Goal: Task Accomplishment & Management: Manage account settings

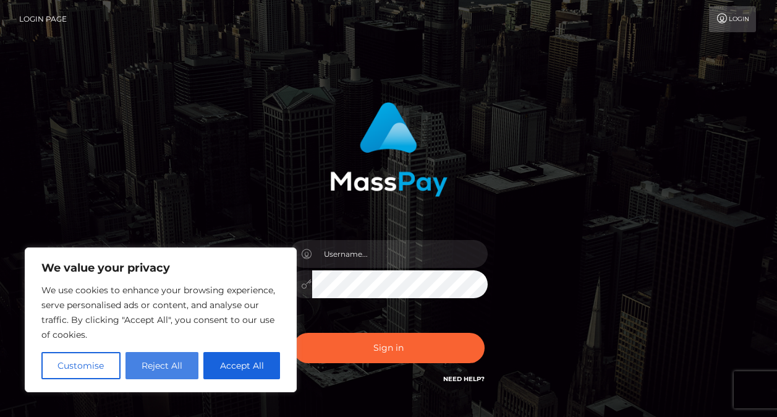
click at [145, 359] on button "Reject All" at bounding box center [163, 365] width 74 height 27
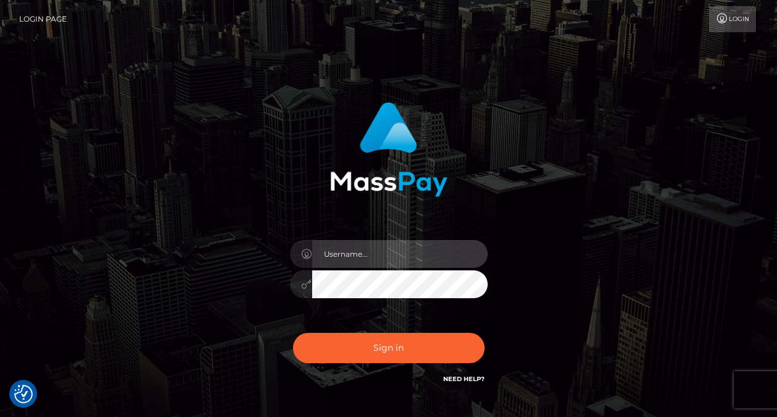
click at [338, 253] on input "text" at bounding box center [400, 254] width 176 height 28
type input "[EMAIL_ADDRESS][PERSON_NAME][DOMAIN_NAME]"
click at [293, 333] on button "Sign in" at bounding box center [389, 348] width 192 height 30
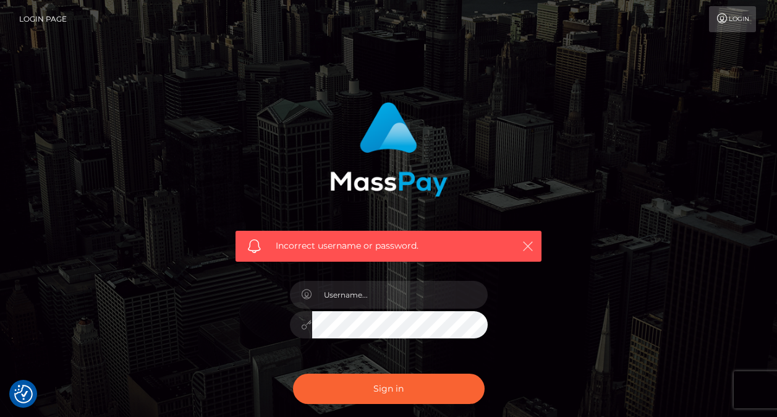
click at [526, 247] on icon "button" at bounding box center [528, 246] width 12 height 12
click at [530, 241] on icon "button" at bounding box center [528, 246] width 12 height 12
